Goal: Information Seeking & Learning: Check status

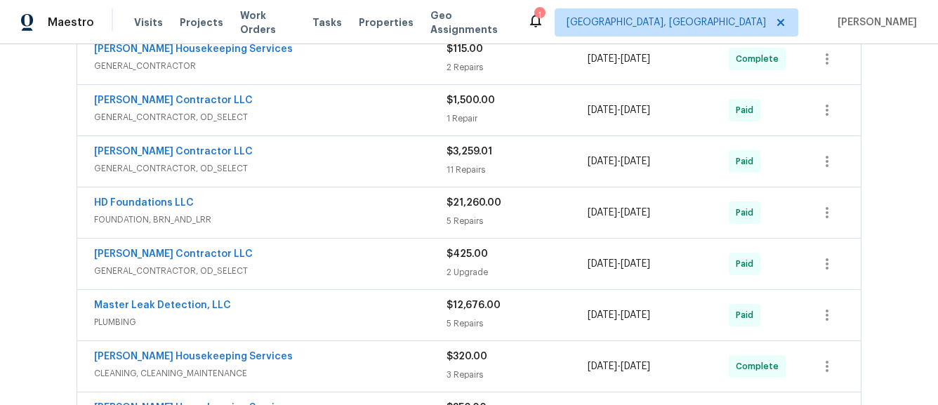
scroll to position [652, 0]
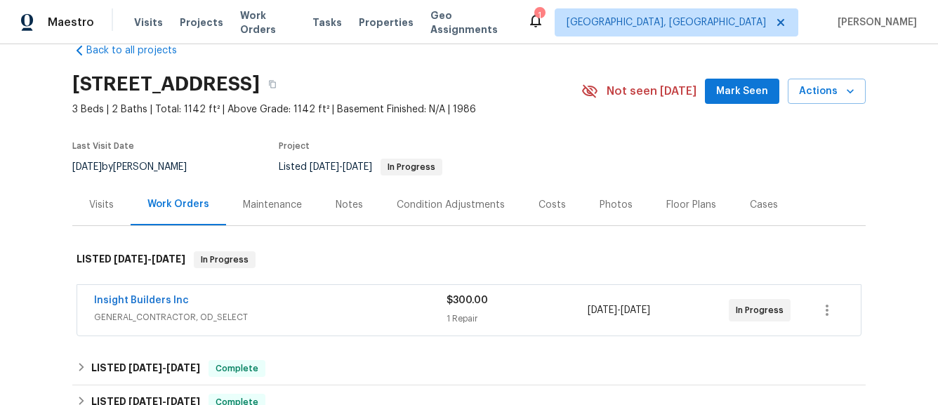
scroll to position [28, 0]
click at [201, 324] on span "GENERAL_CONTRACTOR, OD_SELECT" at bounding box center [270, 318] width 352 height 14
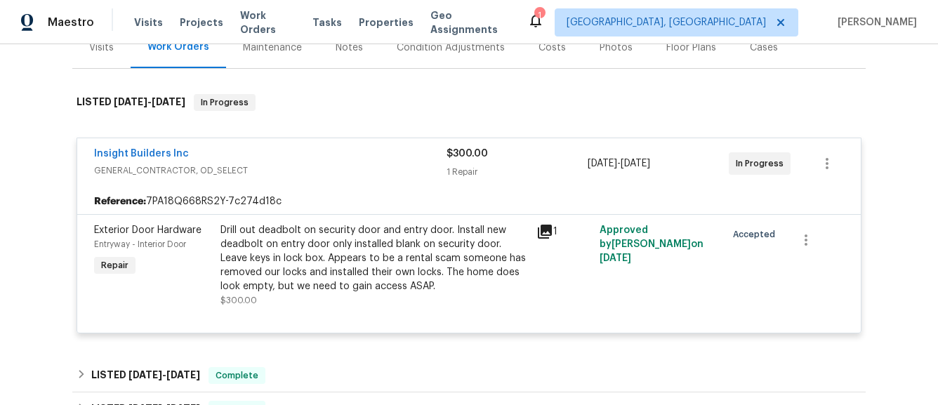
scroll to position [188, 0]
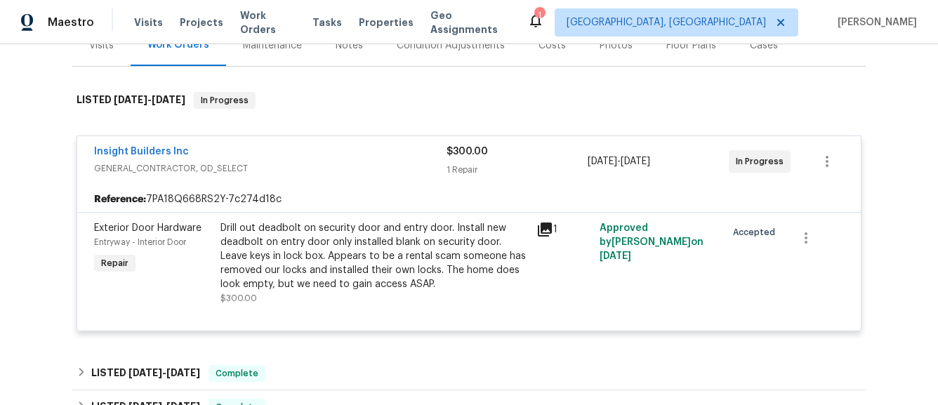
click at [541, 233] on icon at bounding box center [545, 230] width 14 height 14
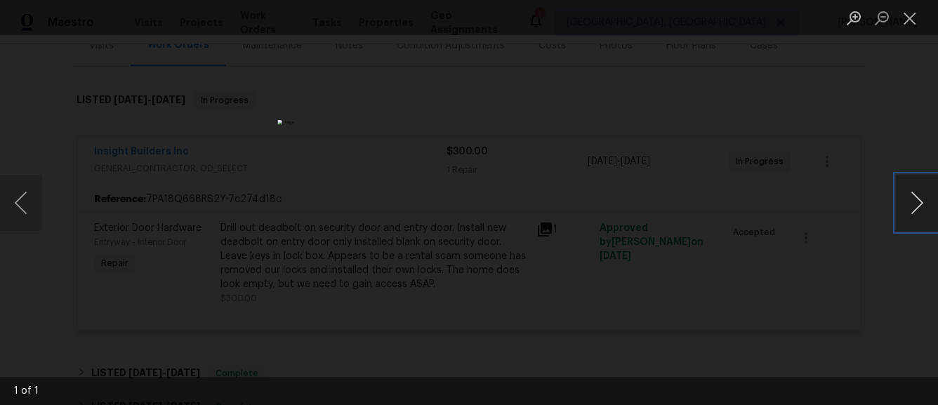
click at [918, 211] on button "Next image" at bounding box center [917, 203] width 42 height 56
click at [862, 211] on div "Lightbox" at bounding box center [469, 202] width 938 height 405
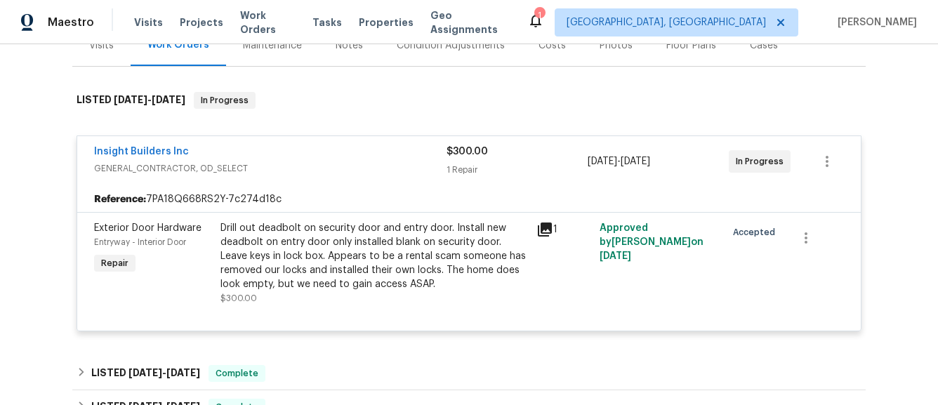
click at [522, 236] on div "Drill out deadbolt on security door and entry door. Install new deadbolt on ent…" at bounding box center [374, 256] width 308 height 70
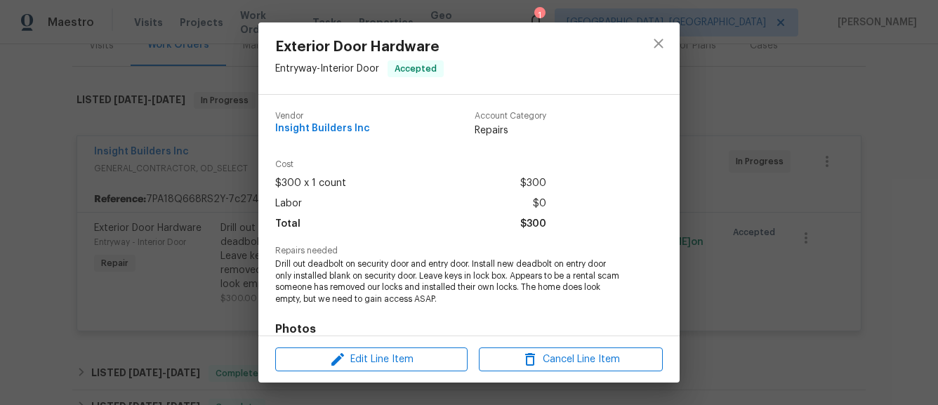
scroll to position [206, 0]
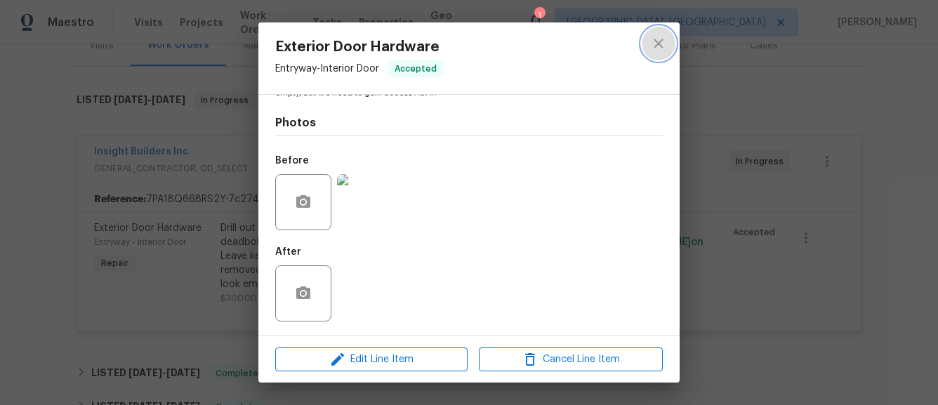
click at [661, 43] on icon "close" at bounding box center [658, 43] width 17 height 17
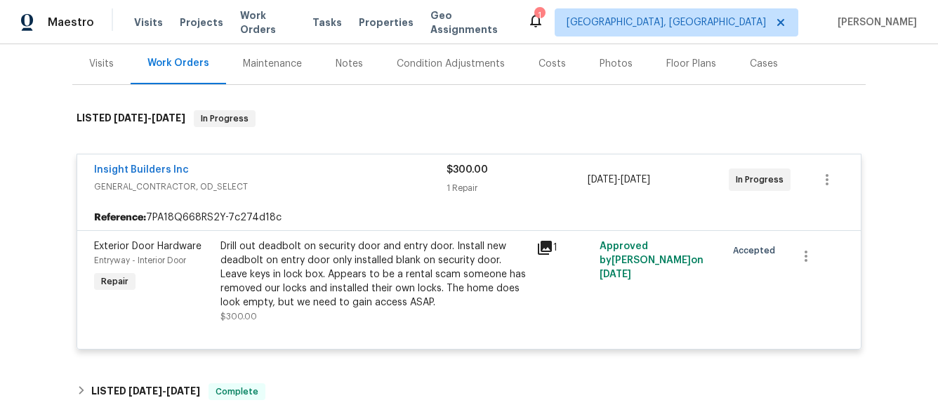
scroll to position [154, 0]
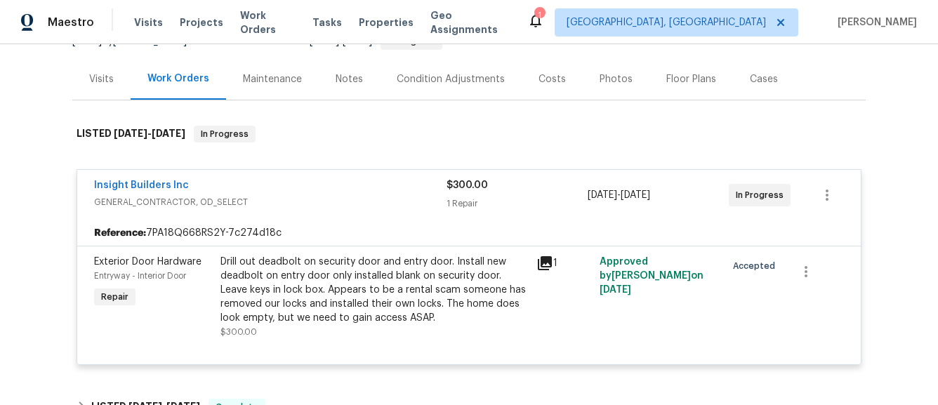
click at [343, 265] on div "Drill out deadbolt on security door and entry door. Install new deadbolt on ent…" at bounding box center [374, 290] width 308 height 70
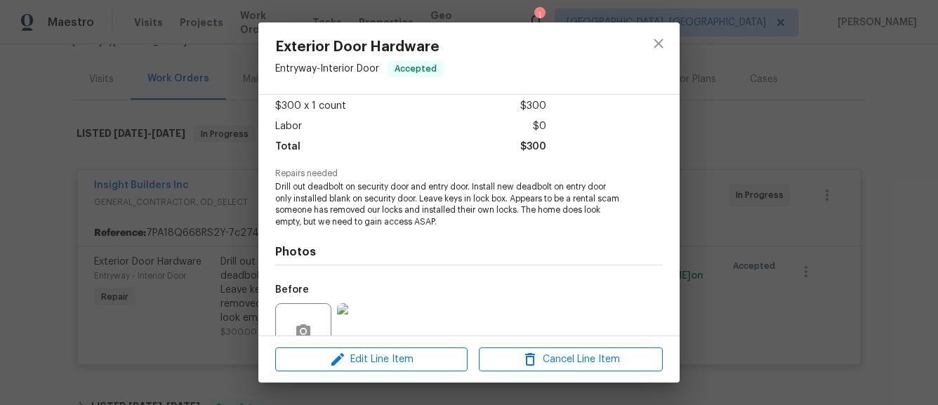
scroll to position [0, 0]
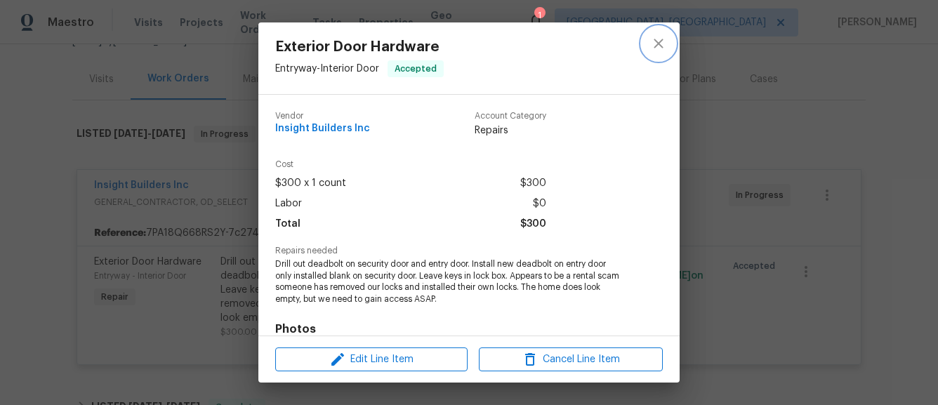
click at [659, 37] on icon "close" at bounding box center [658, 43] width 17 height 17
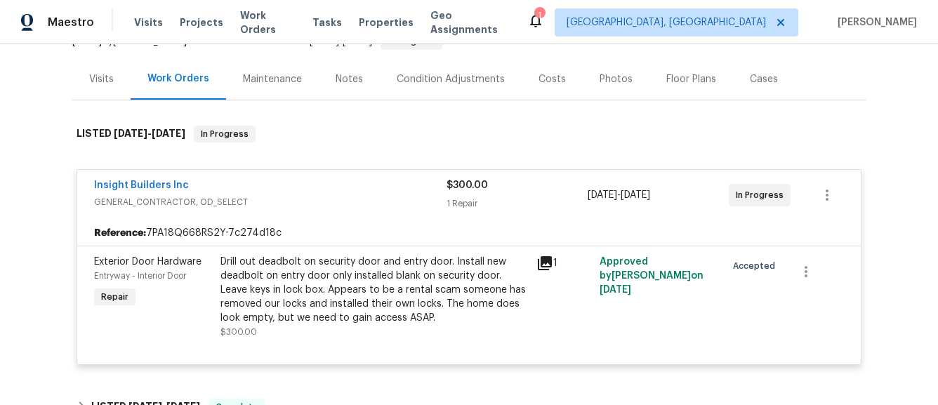
click at [104, 82] on div "Visits" at bounding box center [101, 79] width 25 height 14
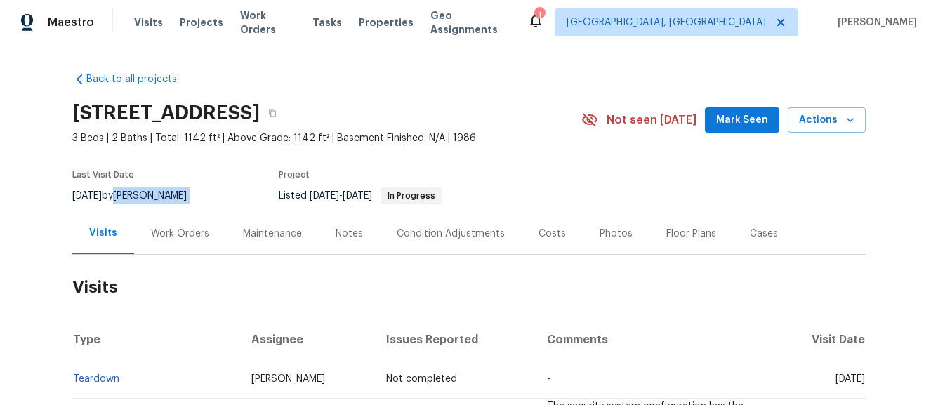
drag, startPoint x: 226, startPoint y: 198, endPoint x: 136, endPoint y: 197, distance: 89.9
click at [136, 197] on div "10/2/2025 by Douglass Noblett" at bounding box center [137, 195] width 131 height 17
copy div "Douglass Noblett"
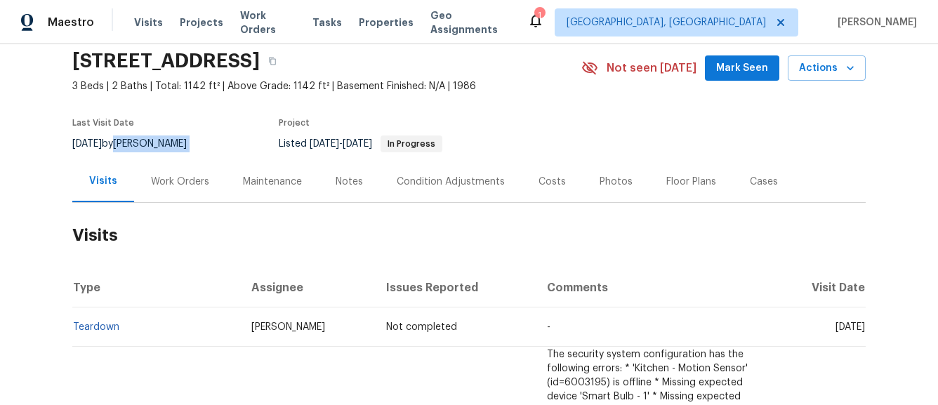
scroll to position [15, 0]
